Goal: Information Seeking & Learning: Learn about a topic

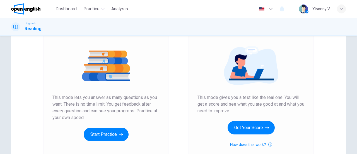
scroll to position [56, 0]
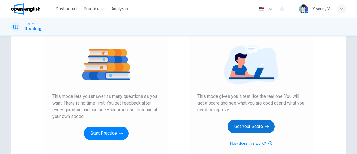
click at [255, 125] on button "Get Your Score" at bounding box center [250, 126] width 47 height 13
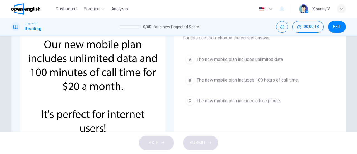
scroll to position [28, 0]
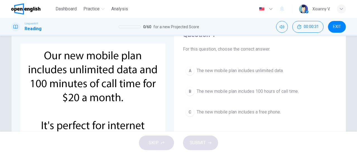
click at [234, 73] on span "The new mobile plan includes unlimited data." at bounding box center [239, 70] width 87 height 7
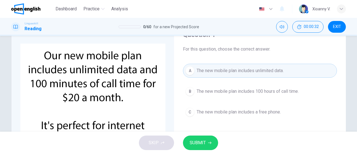
click at [199, 141] on span "SUBMIT" at bounding box center [197, 142] width 16 height 8
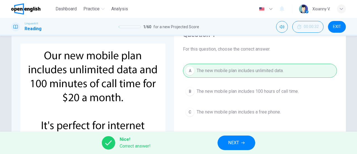
click at [230, 138] on button "NEXT" at bounding box center [236, 142] width 38 height 14
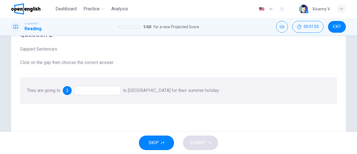
click at [65, 92] on div "2" at bounding box center [67, 90] width 9 height 9
click at [66, 91] on span "2" at bounding box center [67, 90] width 2 height 4
click at [111, 91] on div at bounding box center [97, 90] width 47 height 9
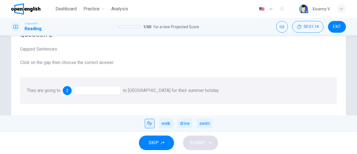
click at [150, 121] on div "fly" at bounding box center [150, 122] width 10 height 9
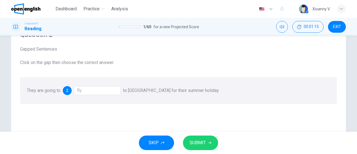
click at [209, 141] on icon "button" at bounding box center [209, 142] width 3 height 3
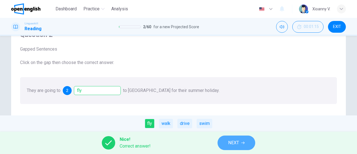
click at [235, 139] on span "NEXT" at bounding box center [233, 142] width 11 height 8
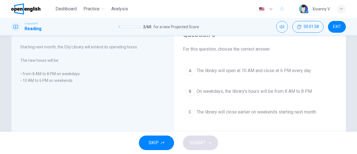
click at [218, 92] on span "On weekdays, the library's hours will be from 8 AM to 8 PM." at bounding box center [254, 91] width 116 height 7
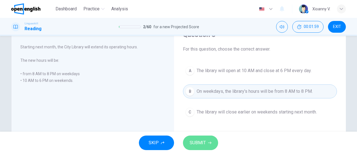
click at [201, 144] on span "SUBMIT" at bounding box center [197, 142] width 16 height 8
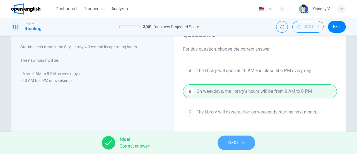
click at [225, 140] on button "NEXT" at bounding box center [236, 142] width 38 height 14
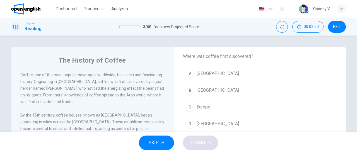
scroll to position [56, 0]
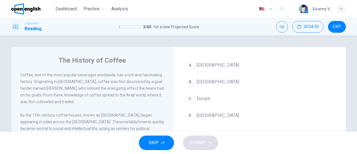
click at [192, 82] on div "B" at bounding box center [189, 81] width 9 height 9
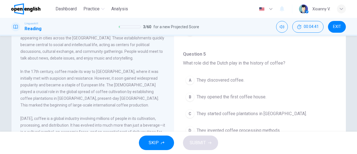
scroll to position [84, 0]
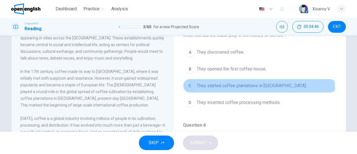
click at [213, 87] on span "They started coffee plantations in [GEOGRAPHIC_DATA]." at bounding box center [251, 85] width 110 height 7
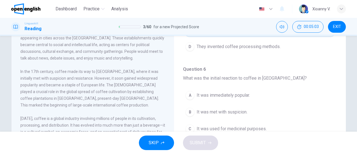
scroll to position [167, 0]
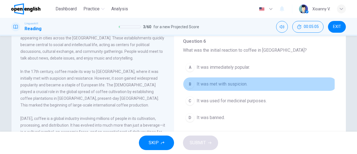
click at [215, 82] on span "It was met with suspicion." at bounding box center [221, 84] width 51 height 7
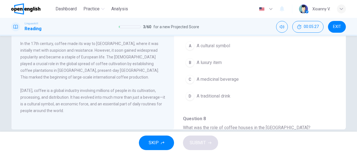
scroll to position [251, 0]
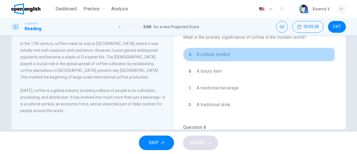
click at [211, 53] on span "A cultural symbol" at bounding box center [212, 54] width 33 height 7
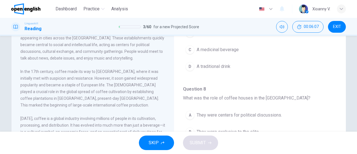
scroll to position [345, 0]
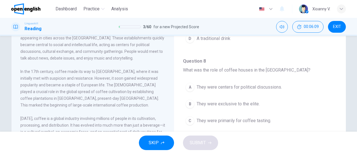
click at [215, 87] on button "A They were centers for political discussions." at bounding box center [260, 87] width 154 height 14
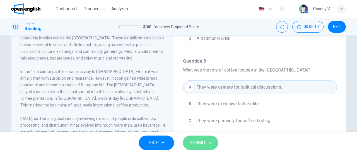
click at [195, 142] on span "SUBMIT" at bounding box center [197, 142] width 16 height 8
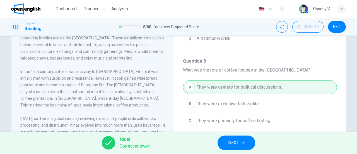
click at [229, 141] on span "NEXT" at bounding box center [233, 142] width 11 height 8
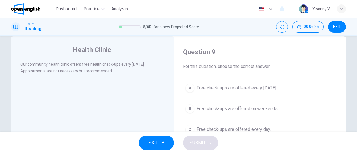
scroll to position [0, 0]
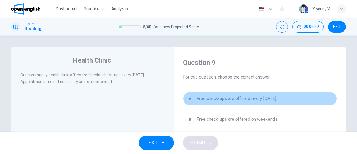
click at [226, 99] on span "Free check-ups are offered every [DATE]." at bounding box center [236, 98] width 80 height 7
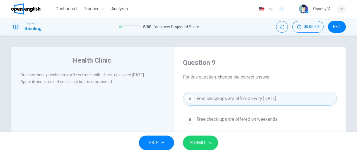
scroll to position [28, 0]
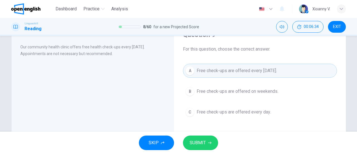
click at [190, 142] on span "SUBMIT" at bounding box center [197, 142] width 16 height 8
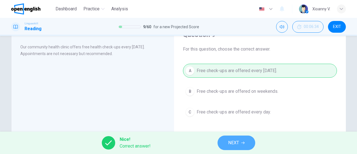
click at [244, 143] on icon "button" at bounding box center [242, 142] width 3 height 3
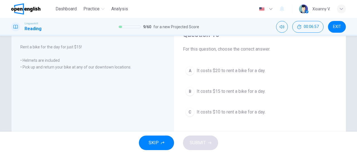
scroll to position [56, 0]
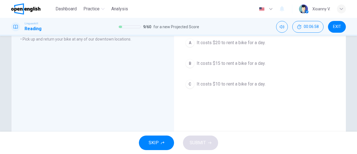
click at [208, 66] on span "It costs $15 to rent a bike for a day." at bounding box center [230, 63] width 69 height 7
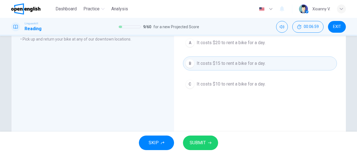
click at [198, 142] on span "SUBMIT" at bounding box center [197, 142] width 16 height 8
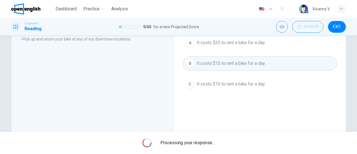
click at [200, 141] on span "Processing your response..." at bounding box center [187, 142] width 54 height 7
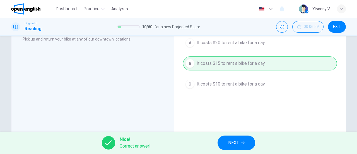
click at [224, 142] on button "NEXT" at bounding box center [236, 142] width 38 height 14
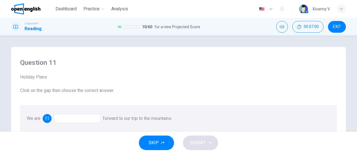
scroll to position [28, 0]
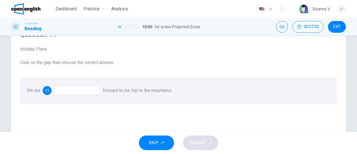
click at [74, 93] on div at bounding box center [77, 90] width 47 height 9
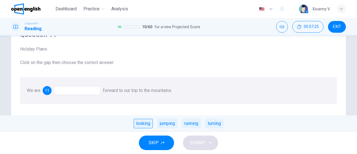
click at [140, 122] on div "looking" at bounding box center [142, 122] width 19 height 9
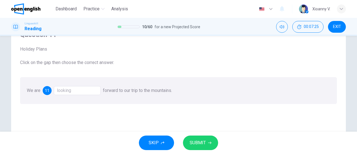
click at [202, 142] on span "SUBMIT" at bounding box center [197, 142] width 16 height 8
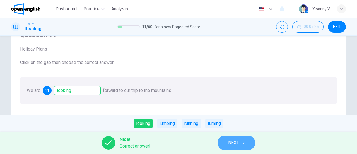
click at [239, 142] on button "NEXT" at bounding box center [236, 142] width 38 height 14
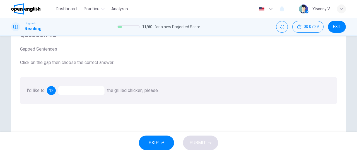
click at [84, 91] on div at bounding box center [81, 90] width 47 height 9
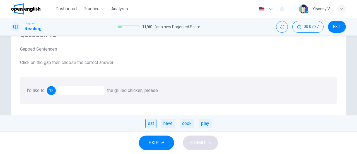
click at [152, 125] on div "eat" at bounding box center [150, 122] width 11 height 9
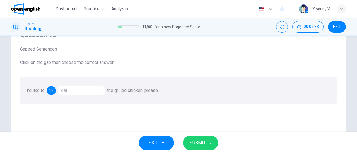
click at [197, 142] on span "SUBMIT" at bounding box center [197, 142] width 16 height 8
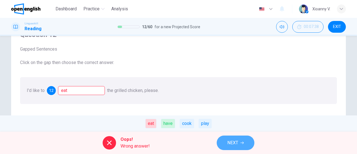
click at [231, 142] on span "NEXT" at bounding box center [232, 142] width 11 height 8
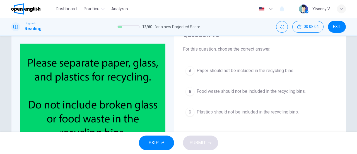
click at [226, 93] on span "Food waste should not be included in the recycling bins." at bounding box center [250, 91] width 109 height 7
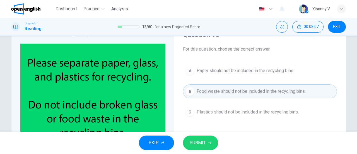
click at [204, 144] on span "SUBMIT" at bounding box center [197, 142] width 16 height 8
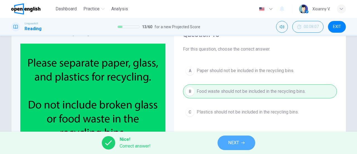
click at [235, 143] on span "NEXT" at bounding box center [233, 142] width 11 height 8
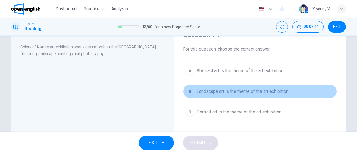
click at [206, 91] on span "Landscape art is the theme of the art exhibition." at bounding box center [242, 91] width 93 height 7
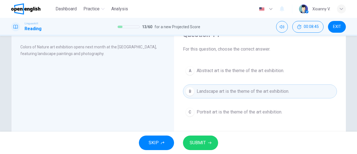
click at [197, 141] on span "SUBMIT" at bounding box center [197, 142] width 16 height 8
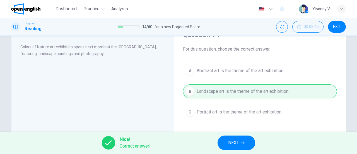
click at [234, 144] on span "NEXT" at bounding box center [233, 142] width 11 height 8
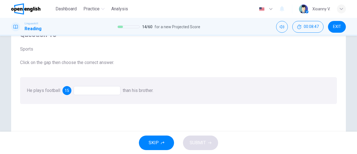
click at [93, 91] on div at bounding box center [97, 90] width 47 height 9
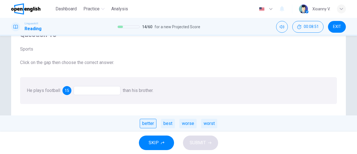
click at [147, 127] on div "better" at bounding box center [148, 122] width 17 height 9
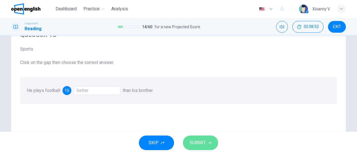
click at [198, 143] on span "SUBMIT" at bounding box center [197, 142] width 16 height 8
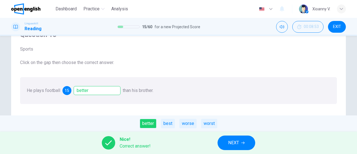
click at [232, 141] on span "NEXT" at bounding box center [233, 142] width 11 height 8
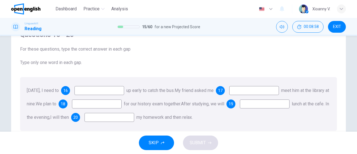
click at [89, 91] on input at bounding box center [99, 90] width 50 height 9
click at [101, 93] on input at bounding box center [99, 90] width 50 height 9
click at [68, 90] on span "16" at bounding box center [65, 90] width 4 height 4
click at [100, 93] on input at bounding box center [99, 90] width 50 height 9
drag, startPoint x: 94, startPoint y: 92, endPoint x: 75, endPoint y: 90, distance: 19.0
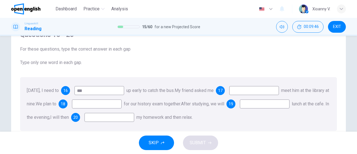
click at [75, 90] on div "16 ***" at bounding box center [92, 90] width 63 height 9
type input "****"
click at [269, 90] on input at bounding box center [254, 90] width 50 height 9
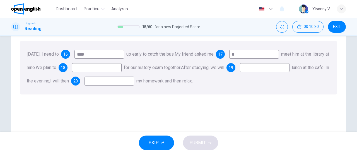
scroll to position [56, 0]
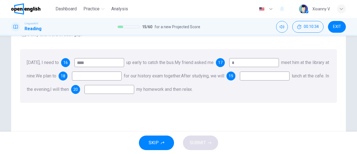
type input "*"
click at [240, 80] on input at bounding box center [265, 75] width 50 height 9
type input "***"
click at [134, 90] on input at bounding box center [109, 89] width 50 height 9
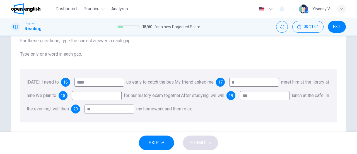
scroll to position [28, 0]
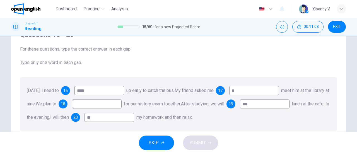
type input "*"
type input "**"
click at [121, 105] on input at bounding box center [97, 103] width 50 height 9
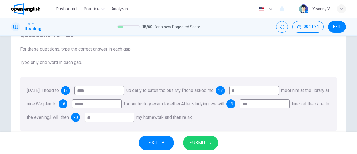
type input "*****"
click at [203, 142] on span "SUBMIT" at bounding box center [197, 142] width 16 height 8
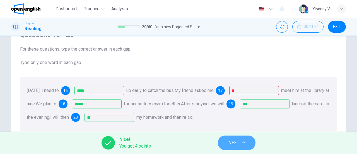
click at [235, 142] on span "NEXT" at bounding box center [233, 142] width 11 height 8
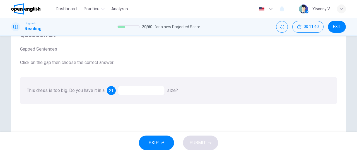
click at [137, 92] on div at bounding box center [141, 90] width 47 height 9
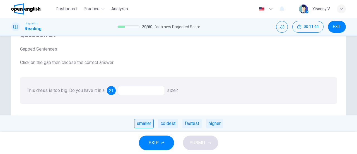
click at [148, 125] on div "smaller" at bounding box center [144, 122] width 20 height 9
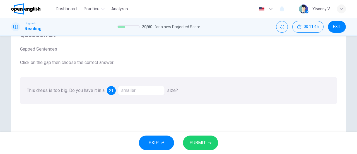
click at [194, 138] on span "SUBMIT" at bounding box center [197, 142] width 16 height 8
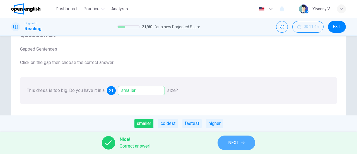
click at [232, 142] on span "NEXT" at bounding box center [233, 142] width 11 height 8
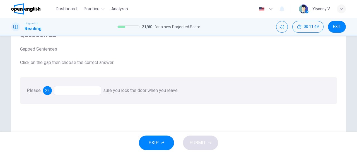
click at [75, 93] on div at bounding box center [77, 90] width 47 height 9
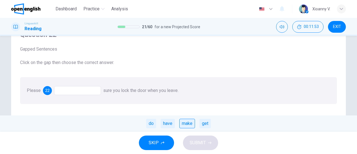
click at [186, 124] on div "make" at bounding box center [187, 122] width 16 height 9
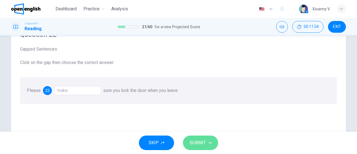
click at [199, 142] on span "SUBMIT" at bounding box center [197, 142] width 16 height 8
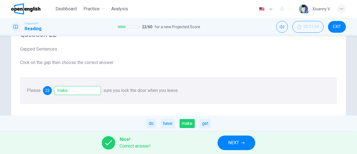
click at [227, 142] on button "NEXT" at bounding box center [236, 142] width 38 height 14
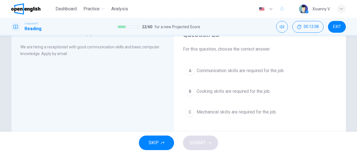
click at [222, 72] on span "Communication skills are required for the job." at bounding box center [240, 70] width 88 height 7
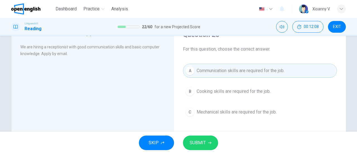
click at [204, 148] on button "SUBMIT" at bounding box center [200, 142] width 35 height 14
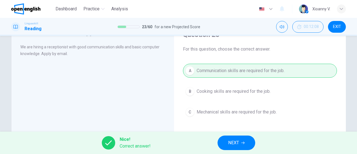
click at [236, 144] on span "NEXT" at bounding box center [233, 142] width 11 height 8
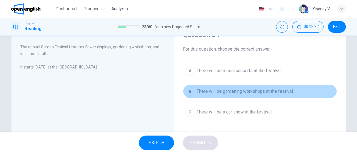
click at [237, 91] on span "There will be gardening workshops at the festival." at bounding box center [244, 91] width 97 height 7
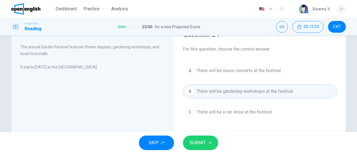
click at [203, 143] on span "SUBMIT" at bounding box center [197, 142] width 16 height 8
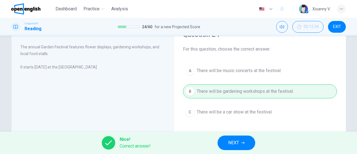
click at [234, 143] on span "NEXT" at bounding box center [233, 142] width 11 height 8
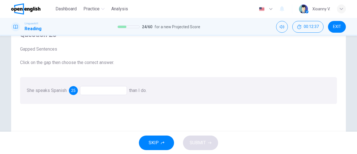
click at [98, 92] on div at bounding box center [103, 90] width 47 height 9
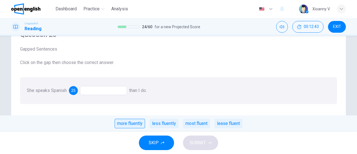
click at [137, 124] on div "more fluently" at bounding box center [130, 122] width 30 height 9
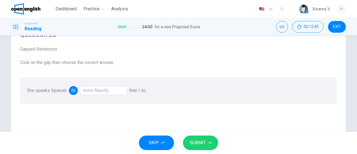
click at [196, 142] on span "SUBMIT" at bounding box center [197, 142] width 16 height 8
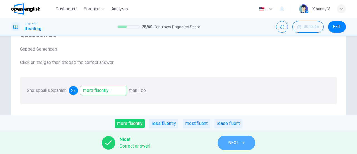
click at [230, 140] on span "NEXT" at bounding box center [233, 142] width 11 height 8
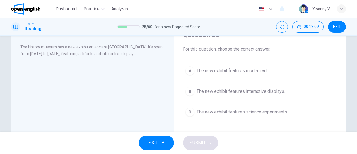
click at [204, 91] on span "The new exhibit features interactive displays." at bounding box center [240, 91] width 88 height 7
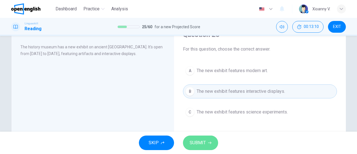
click at [198, 141] on span "SUBMIT" at bounding box center [197, 142] width 16 height 8
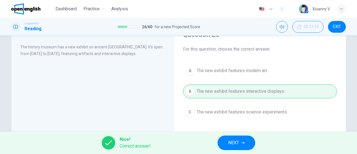
click at [235, 142] on span "NEXT" at bounding box center [233, 142] width 11 height 8
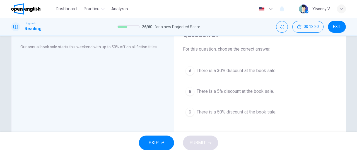
click at [217, 111] on span "There is a 50% discount at the book sale." at bounding box center [236, 111] width 80 height 7
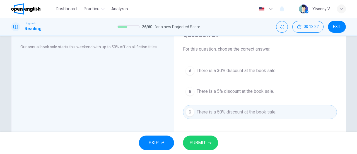
click at [200, 144] on span "SUBMIT" at bounding box center [197, 142] width 16 height 8
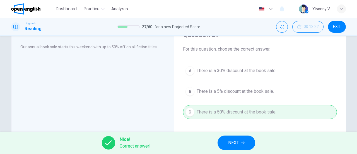
click at [229, 143] on span "NEXT" at bounding box center [233, 142] width 11 height 8
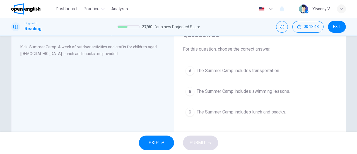
click at [218, 112] on span "The Summer Camp includes lunch and snacks." at bounding box center [240, 111] width 89 height 7
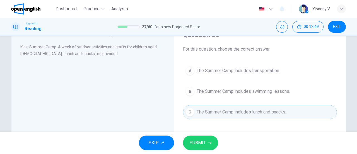
click at [205, 135] on button "SUBMIT" at bounding box center [200, 142] width 35 height 14
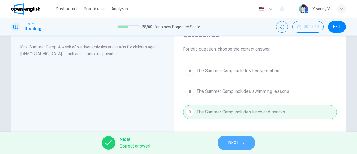
click at [229, 143] on span "NEXT" at bounding box center [233, 142] width 11 height 8
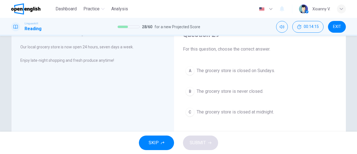
click at [221, 91] on span "The grocery store is never closed." at bounding box center [229, 91] width 67 height 7
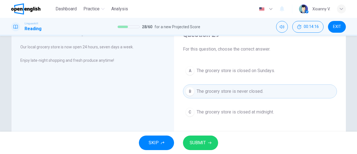
click at [200, 143] on span "SUBMIT" at bounding box center [197, 142] width 16 height 8
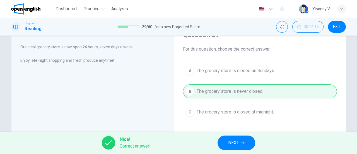
click at [228, 143] on span "NEXT" at bounding box center [233, 142] width 11 height 8
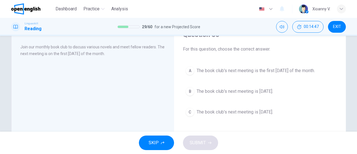
click at [260, 74] on button "A The book club's next meeting is the first [DATE] of the month." at bounding box center [260, 71] width 154 height 14
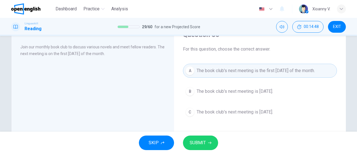
click at [208, 139] on button "SUBMIT" at bounding box center [200, 142] width 35 height 14
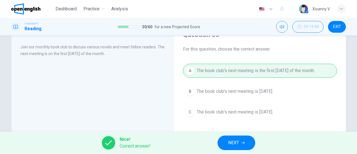
click at [226, 141] on button "NEXT" at bounding box center [236, 142] width 38 height 14
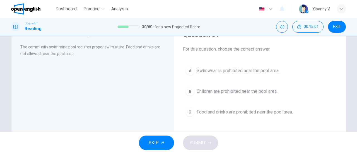
click at [227, 113] on span "Food and drinks are prohibited near the pool area." at bounding box center [244, 111] width 96 height 7
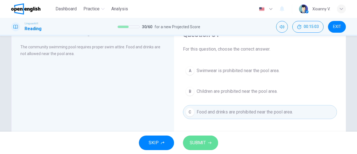
click at [206, 143] on button "SUBMIT" at bounding box center [200, 142] width 35 height 14
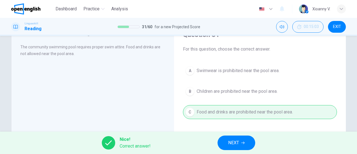
click at [231, 141] on span "NEXT" at bounding box center [233, 142] width 11 height 8
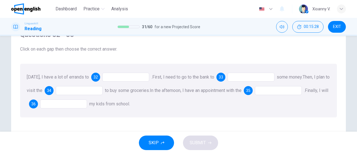
click at [124, 75] on div at bounding box center [125, 76] width 47 height 9
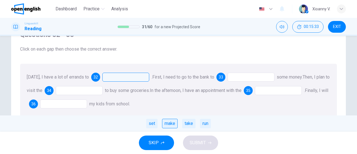
click at [170, 125] on div "make" at bounding box center [170, 122] width 16 height 9
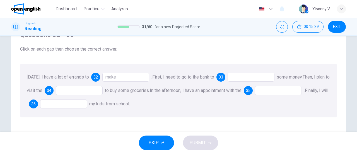
click at [237, 78] on div at bounding box center [250, 76] width 47 height 9
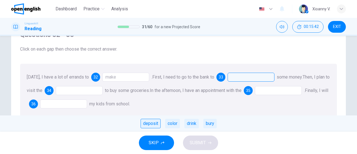
click at [152, 125] on div "deposit" at bounding box center [150, 122] width 20 height 9
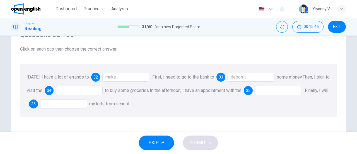
click at [90, 89] on div at bounding box center [79, 90] width 47 height 9
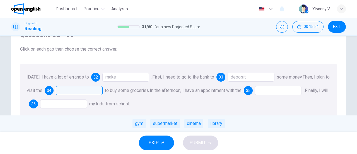
click at [124, 77] on div "make" at bounding box center [125, 76] width 47 height 9
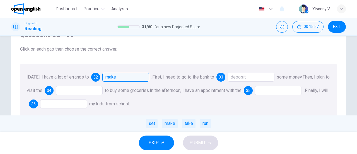
click at [75, 91] on div at bounding box center [79, 90] width 47 height 9
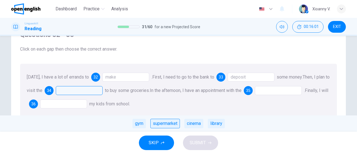
click at [168, 123] on div "supermarket" at bounding box center [165, 122] width 30 height 9
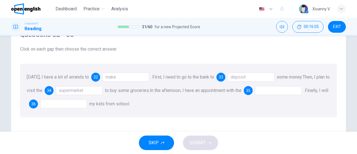
click at [276, 92] on div at bounding box center [278, 90] width 47 height 9
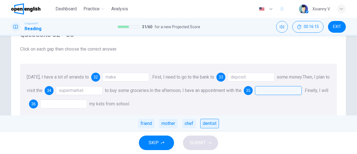
click at [207, 124] on div "dentist" at bounding box center [209, 122] width 19 height 9
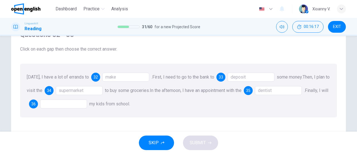
click at [70, 104] on div at bounding box center [63, 103] width 47 height 9
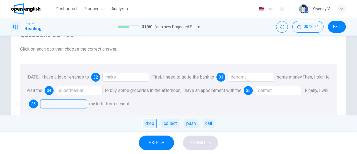
click at [150, 124] on div "drop" at bounding box center [150, 122] width 14 height 9
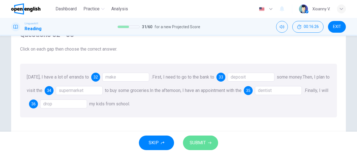
click at [196, 145] on span "SUBMIT" at bounding box center [197, 142] width 16 height 8
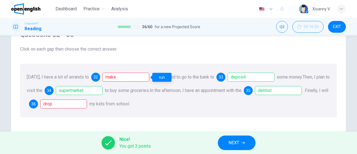
click at [129, 77] on div "make" at bounding box center [125, 76] width 47 height 9
click at [87, 106] on div "drop" at bounding box center [63, 103] width 47 height 9
click at [239, 143] on span "NEXT" at bounding box center [233, 142] width 11 height 8
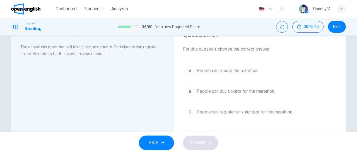
click at [214, 112] on span "People can register or volunteer for the marathon." at bounding box center [244, 111] width 96 height 7
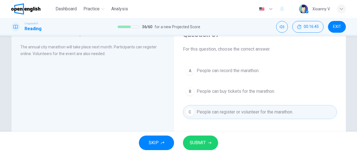
click at [206, 137] on button "SUBMIT" at bounding box center [200, 142] width 35 height 14
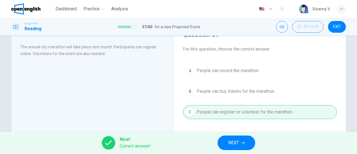
click at [238, 142] on span "NEXT" at bounding box center [233, 142] width 11 height 8
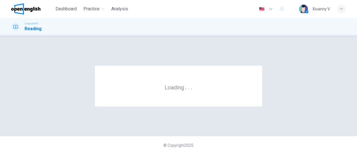
scroll to position [0, 0]
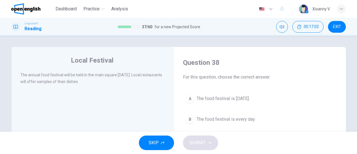
click at [215, 99] on span "The food festival is [DATE]." at bounding box center [222, 98] width 53 height 7
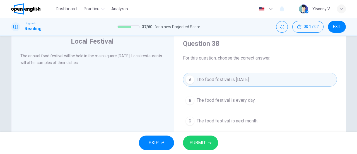
scroll to position [28, 0]
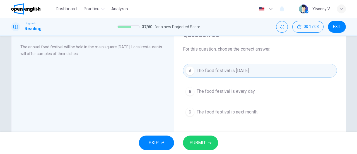
click at [199, 138] on button "SUBMIT" at bounding box center [200, 142] width 35 height 14
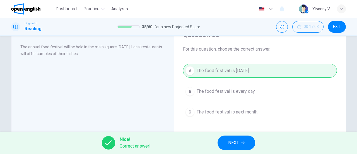
click at [223, 141] on button "NEXT" at bounding box center [236, 142] width 38 height 14
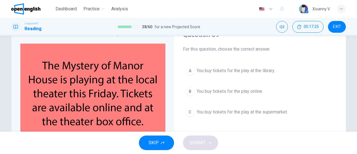
click at [222, 92] on span "You buy tickets for the play online." at bounding box center [229, 91] width 66 height 7
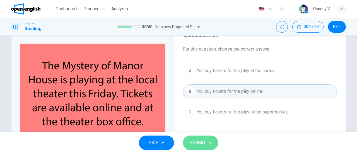
click at [209, 143] on icon "button" at bounding box center [209, 142] width 3 height 3
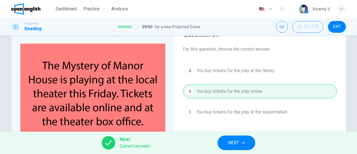
click at [231, 138] on span "NEXT" at bounding box center [233, 142] width 11 height 8
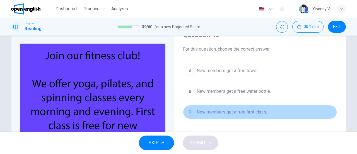
click at [211, 111] on span "New members get a free first class." at bounding box center [231, 111] width 70 height 7
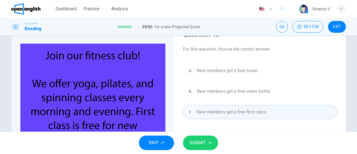
click at [203, 139] on span "SUBMIT" at bounding box center [197, 142] width 16 height 8
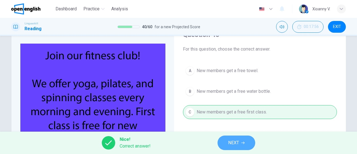
click at [236, 144] on span "NEXT" at bounding box center [233, 142] width 11 height 8
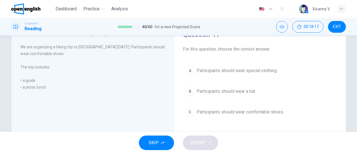
click at [223, 112] on span "Participants should wear comfortable shoes." at bounding box center [239, 111] width 87 height 7
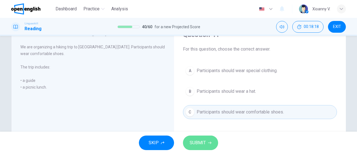
click at [207, 142] on button "SUBMIT" at bounding box center [200, 142] width 35 height 14
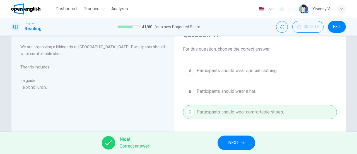
click at [237, 143] on span "NEXT" at bounding box center [233, 142] width 11 height 8
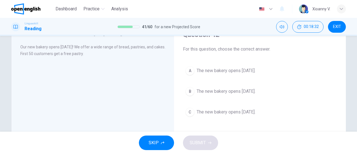
click at [220, 93] on span "The new bakery opens [DATE]." at bounding box center [225, 91] width 59 height 7
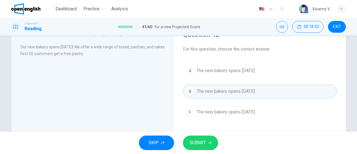
click at [207, 144] on button "SUBMIT" at bounding box center [200, 142] width 35 height 14
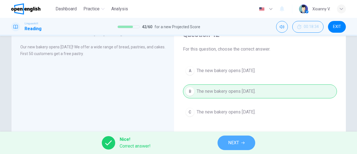
click at [226, 142] on button "NEXT" at bounding box center [236, 142] width 38 height 14
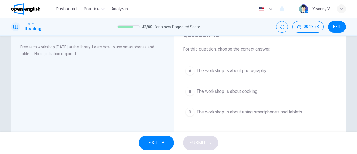
click at [236, 110] on span "The workshop is about using smartphones and tablets." at bounding box center [249, 111] width 106 height 7
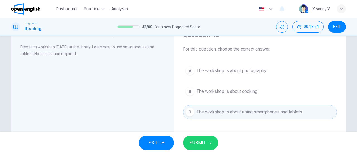
click at [204, 139] on span "SUBMIT" at bounding box center [197, 142] width 16 height 8
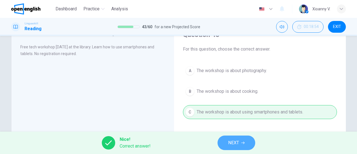
click at [236, 143] on span "NEXT" at bounding box center [233, 142] width 11 height 8
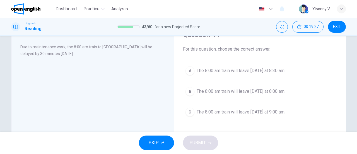
click at [230, 71] on span "The 8:00 am train will leave [DATE] at 8:30 am." at bounding box center [240, 70] width 89 height 7
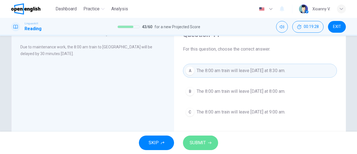
click at [205, 140] on span "SUBMIT" at bounding box center [197, 142] width 16 height 8
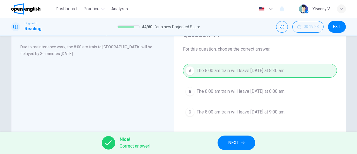
click at [230, 142] on span "NEXT" at bounding box center [233, 142] width 11 height 8
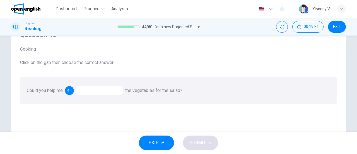
click at [87, 91] on div at bounding box center [99, 90] width 47 height 9
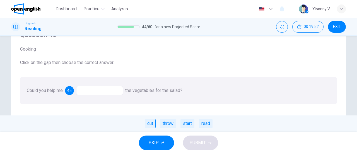
click at [148, 125] on div "cut" at bounding box center [150, 122] width 11 height 9
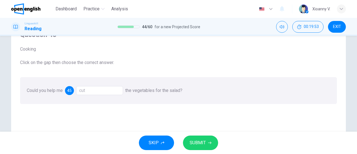
click at [198, 139] on span "SUBMIT" at bounding box center [197, 142] width 16 height 8
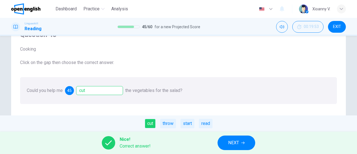
click at [243, 141] on icon "button" at bounding box center [242, 142] width 3 height 3
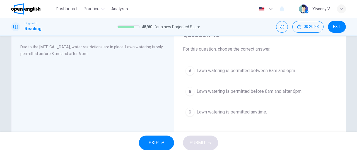
click at [242, 69] on span "Lawn watering is permitted between 8am and 6pm." at bounding box center [245, 70] width 99 height 7
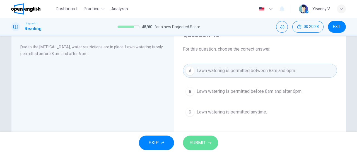
click at [209, 141] on icon "button" at bounding box center [209, 142] width 3 height 3
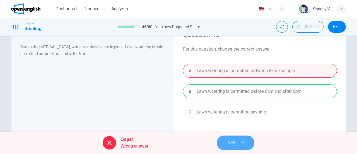
click at [236, 142] on span "NEXT" at bounding box center [232, 142] width 11 height 8
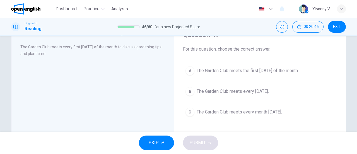
click at [237, 72] on span "The Garden Club meets the first [DATE] of the month." at bounding box center [247, 70] width 102 height 7
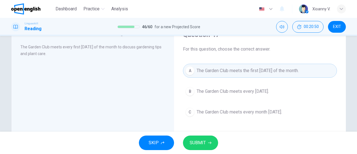
click at [202, 141] on span "SUBMIT" at bounding box center [197, 142] width 16 height 8
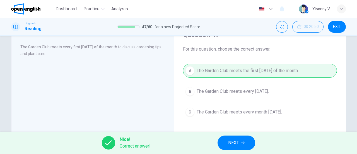
click at [226, 139] on button "NEXT" at bounding box center [236, 142] width 38 height 14
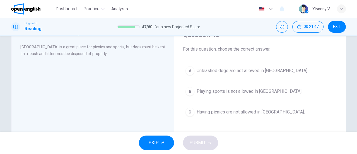
scroll to position [0, 0]
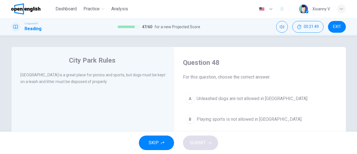
click at [231, 100] on span "Unleashed dogs are not allowed in [GEOGRAPHIC_DATA]." at bounding box center [251, 98] width 111 height 7
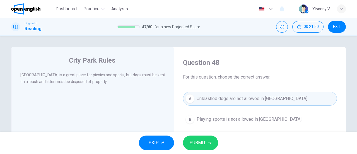
click at [208, 140] on button "SUBMIT" at bounding box center [200, 142] width 35 height 14
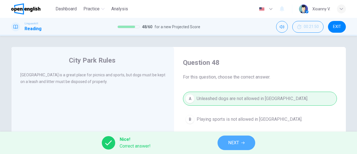
click at [232, 142] on span "NEXT" at bounding box center [233, 142] width 11 height 8
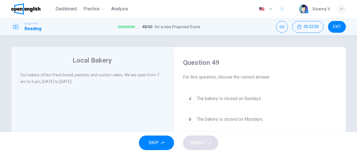
click at [215, 98] on span "The bakery is closed on Sundays." at bounding box center [228, 98] width 65 height 7
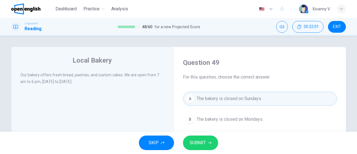
scroll to position [28, 0]
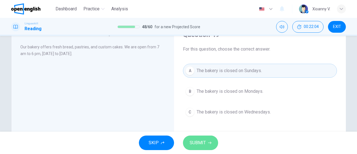
click at [203, 139] on span "SUBMIT" at bounding box center [197, 142] width 16 height 8
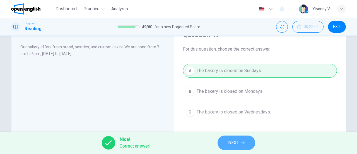
click at [239, 147] on button "NEXT" at bounding box center [236, 142] width 38 height 14
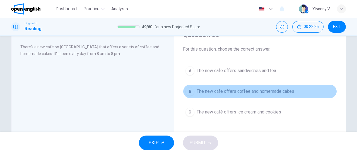
click at [233, 91] on span "The new café offers coffee and homemade cakes" at bounding box center [245, 91] width 98 height 7
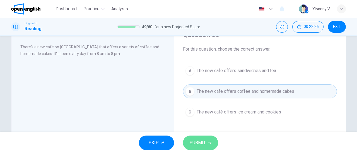
click at [198, 141] on span "SUBMIT" at bounding box center [197, 142] width 16 height 8
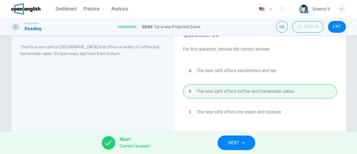
click at [229, 144] on span "NEXT" at bounding box center [233, 142] width 11 height 8
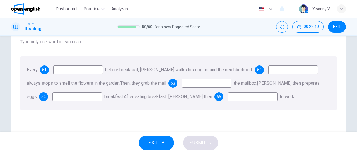
scroll to position [56, 0]
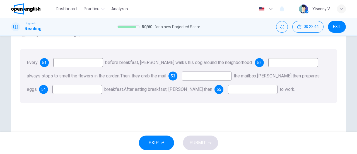
click at [268, 63] on input at bounding box center [293, 62] width 50 height 9
type input "*"
type input "**"
drag, startPoint x: 121, startPoint y: 74, endPoint x: 166, endPoint y: 75, distance: 44.9
click at [166, 75] on span "Then, they grab the mail" at bounding box center [143, 75] width 46 height 5
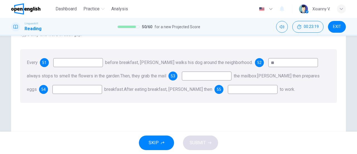
drag, startPoint x: 168, startPoint y: 75, endPoint x: 163, endPoint y: 76, distance: 5.1
click at [163, 76] on span "Then, they grab the mail" at bounding box center [143, 75] width 46 height 5
click at [206, 76] on input at bounding box center [207, 75] width 50 height 9
type input "**"
click at [59, 91] on input at bounding box center [77, 89] width 50 height 9
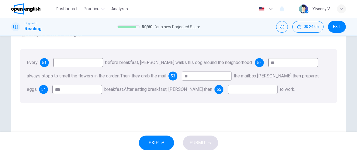
type input "***"
click at [231, 90] on input at bounding box center [253, 89] width 50 height 9
type input "****"
click at [84, 64] on input at bounding box center [78, 62] width 50 height 9
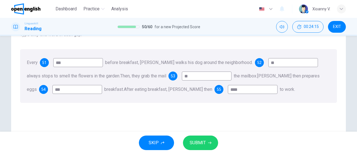
type input "***"
click at [205, 142] on span "SUBMIT" at bounding box center [197, 142] width 16 height 8
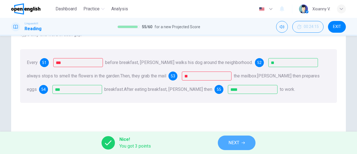
click at [241, 145] on button "NEXT" at bounding box center [237, 142] width 38 height 14
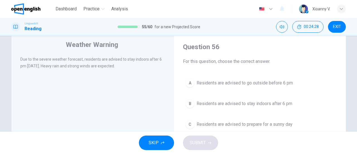
scroll to position [28, 0]
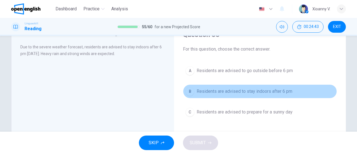
click at [266, 94] on span "Residents are advised to stay indoors after 6 pm" at bounding box center [244, 91] width 96 height 7
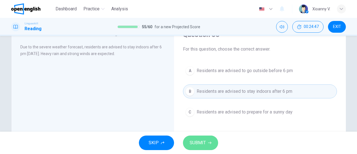
click at [205, 140] on span "SUBMIT" at bounding box center [197, 142] width 16 height 8
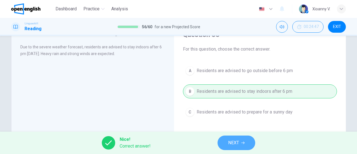
click at [220, 138] on button "NEXT" at bounding box center [236, 142] width 38 height 14
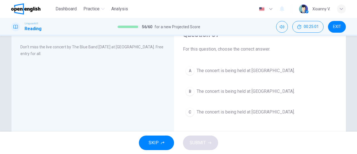
click at [237, 113] on span "The concert is being held at [GEOGRAPHIC_DATA]." at bounding box center [245, 111] width 98 height 7
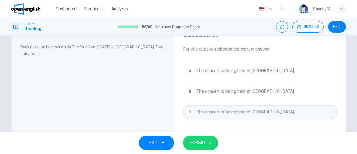
click at [204, 143] on span "SUBMIT" at bounding box center [197, 142] width 16 height 8
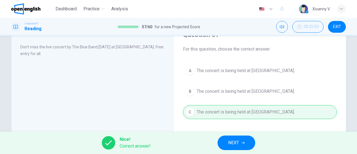
click at [233, 139] on span "NEXT" at bounding box center [233, 142] width 11 height 8
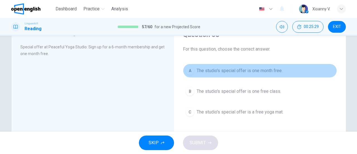
click at [247, 71] on span "The studio's special offer is one month free." at bounding box center [239, 70] width 86 height 7
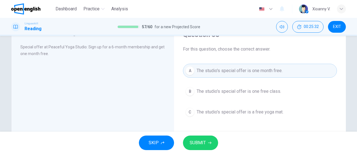
click at [198, 144] on span "SUBMIT" at bounding box center [197, 142] width 16 height 8
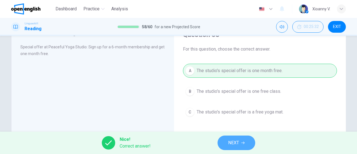
click at [242, 142] on icon "button" at bounding box center [242, 142] width 3 height 3
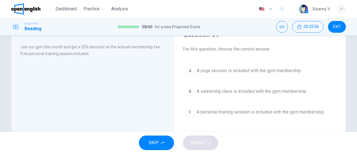
click at [240, 113] on span "A personal training session is included with the gym membership." at bounding box center [260, 111] width 128 height 7
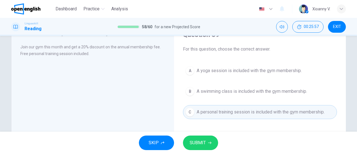
click at [201, 144] on span "SUBMIT" at bounding box center [197, 142] width 16 height 8
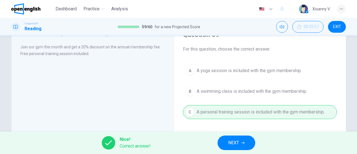
click at [230, 145] on span "NEXT" at bounding box center [233, 142] width 11 height 8
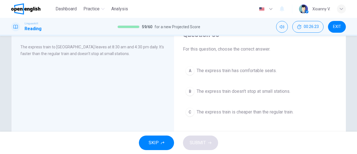
click at [216, 90] on span "The express train doesn't stop at small stations." at bounding box center [243, 91] width 94 height 7
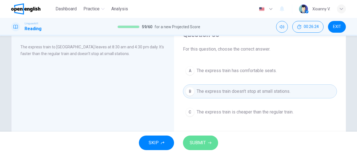
click at [205, 140] on span "SUBMIT" at bounding box center [197, 142] width 16 height 8
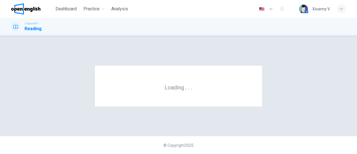
scroll to position [0, 0]
